Goal: Information Seeking & Learning: Learn about a topic

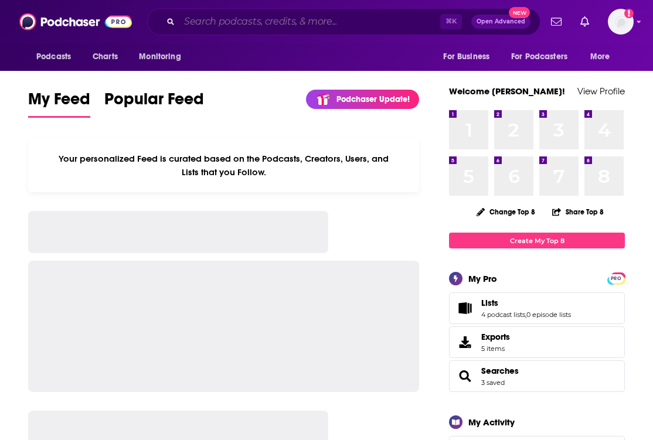
click at [195, 18] on input "Search podcasts, credits, & more..." at bounding box center [309, 21] width 261 height 19
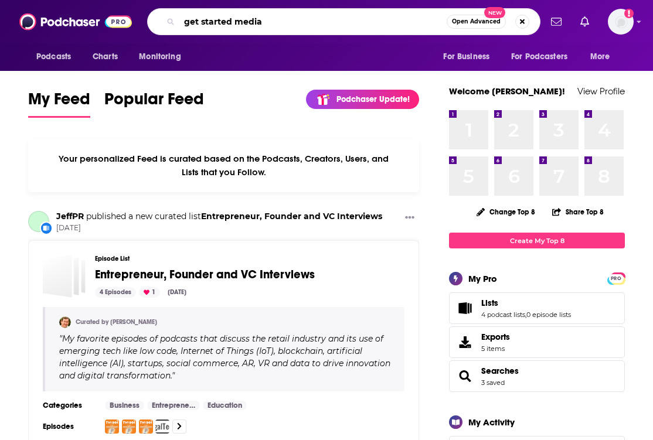
type input "get started media"
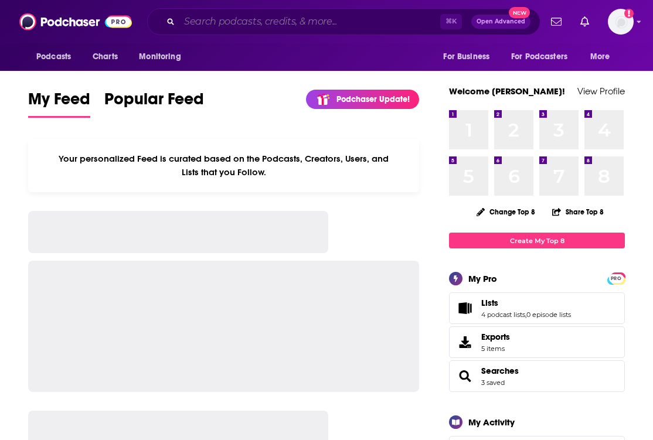
click at [274, 12] on input "Search podcasts, credits, & more..." at bounding box center [309, 21] width 261 height 19
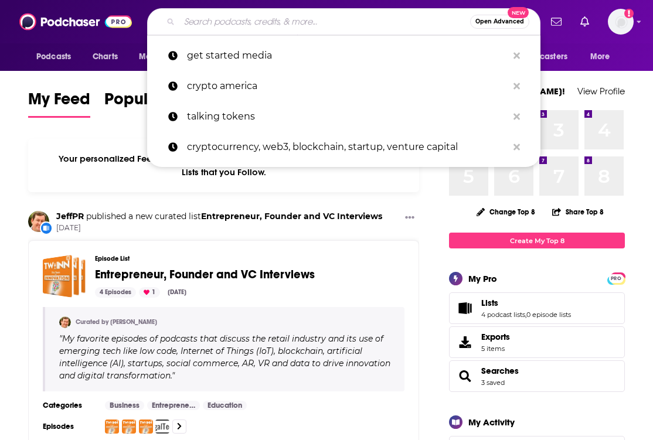
type input "e"
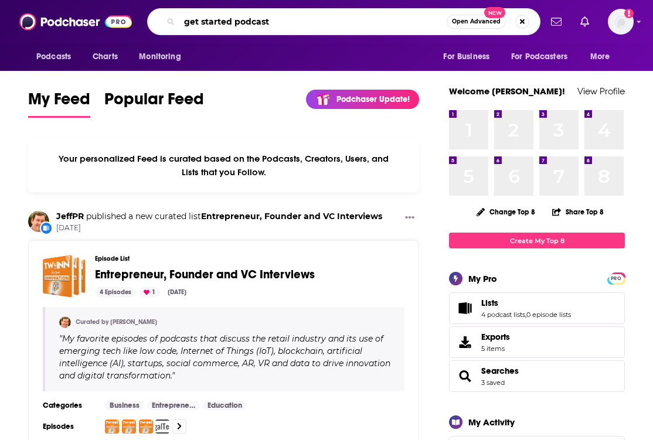
type input "get started podcast"
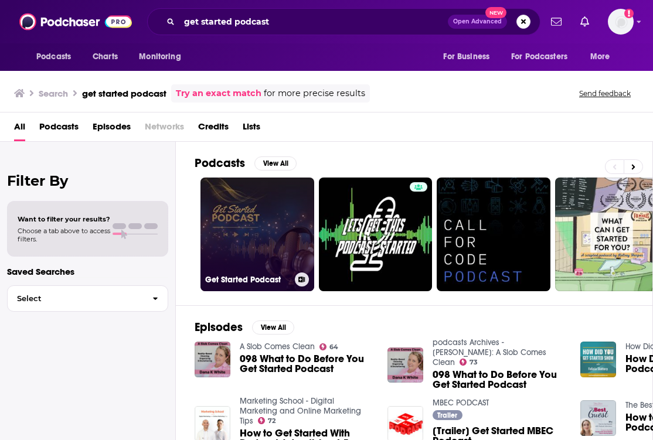
click at [265, 238] on link "Get Started Podcast" at bounding box center [258, 235] width 114 height 114
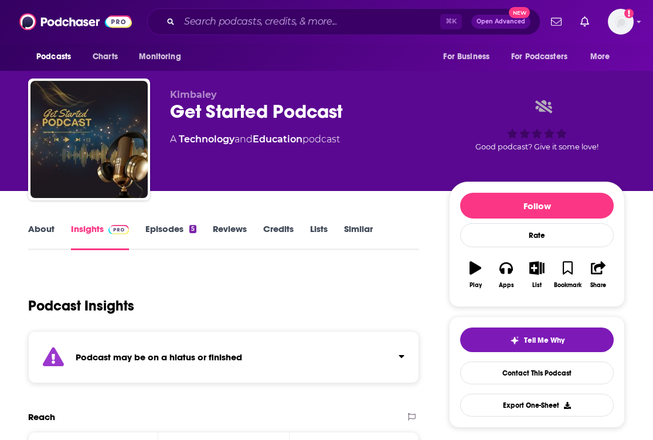
click at [147, 236] on link "Episodes 5" at bounding box center [170, 236] width 51 height 27
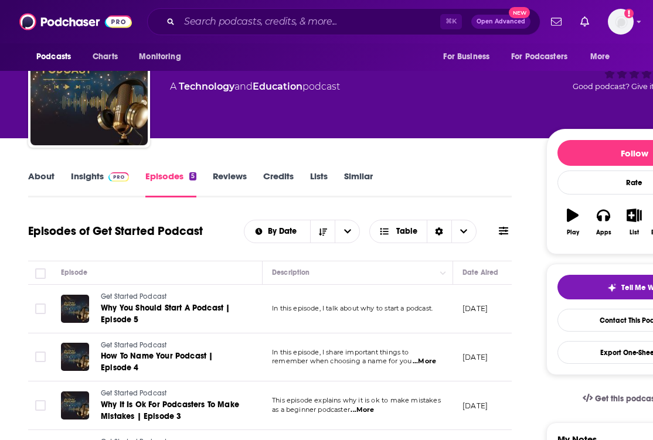
scroll to position [191, 0]
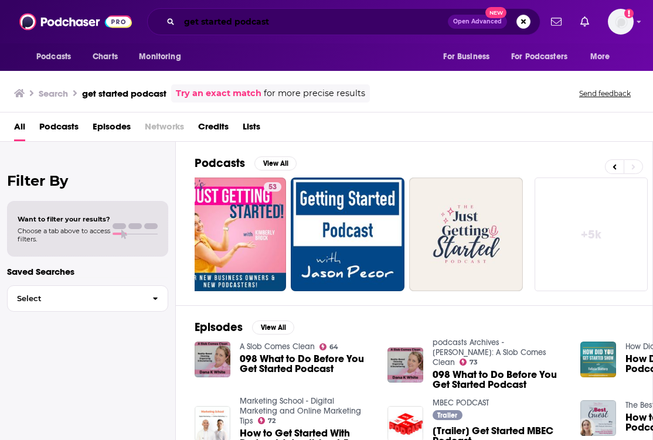
click at [266, 25] on input "get started podcast" at bounding box center [313, 21] width 269 height 19
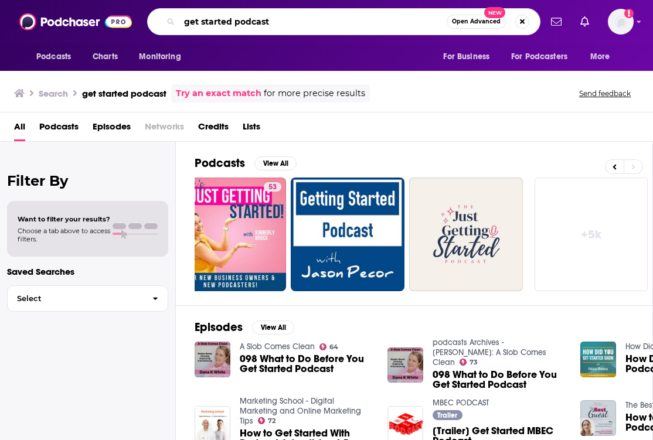
click at [266, 25] on input "get started podcast" at bounding box center [312, 21] width 267 height 19
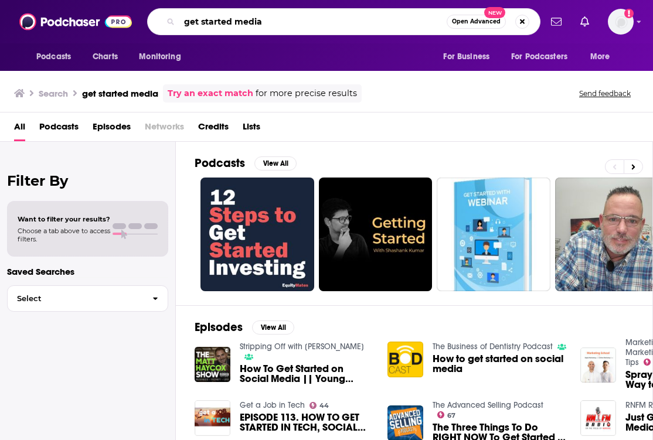
click at [266, 25] on input "get started media" at bounding box center [312, 21] width 267 height 19
type input "get started"
